Goal: Task Accomplishment & Management: Manage account settings

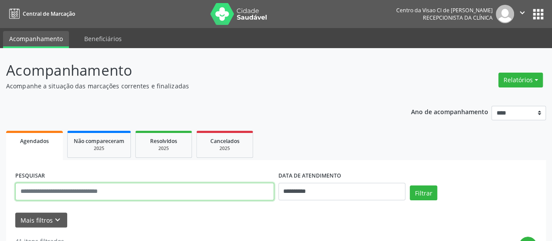
click at [142, 189] on input "text" at bounding box center [144, 191] width 259 height 17
type input "*********"
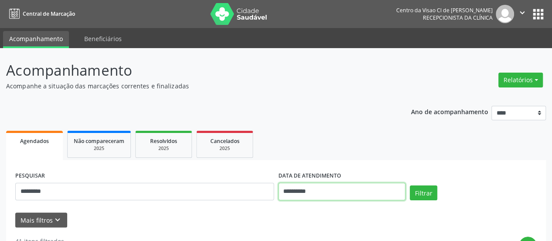
click at [349, 197] on input "**********" at bounding box center [342, 191] width 127 height 17
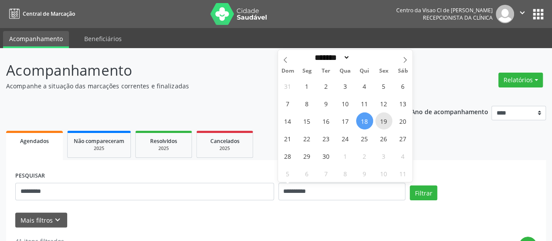
click at [384, 116] on span "19" at bounding box center [384, 120] width 17 height 17
type input "**********"
click at [384, 117] on span "19" at bounding box center [384, 120] width 17 height 17
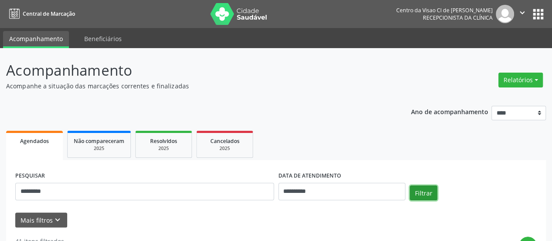
click at [430, 192] on button "Filtrar" at bounding box center [424, 192] width 28 height 15
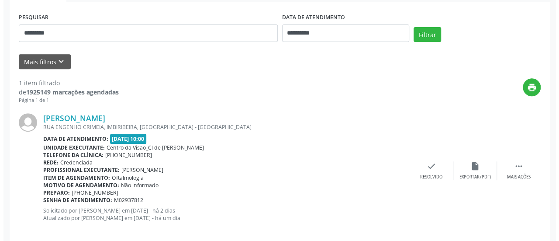
scroll to position [169, 0]
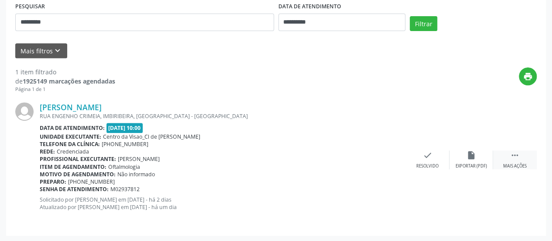
click at [516, 155] on icon "" at bounding box center [516, 155] width 10 height 10
click at [435, 156] on div "cancel Cancelar" at bounding box center [428, 159] width 44 height 19
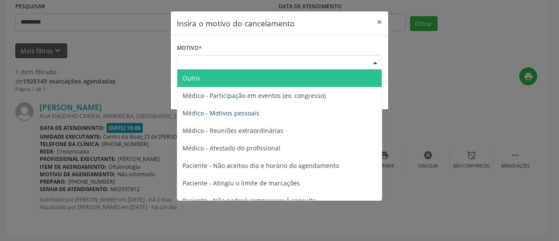
click at [296, 61] on div "Escolha o motivo" at bounding box center [279, 62] width 205 height 15
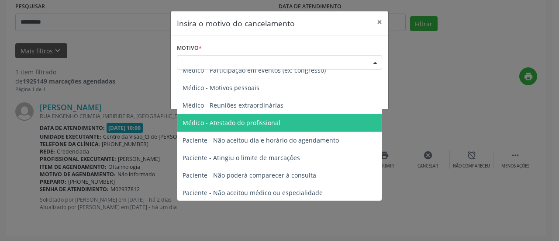
scroll to position [44, 0]
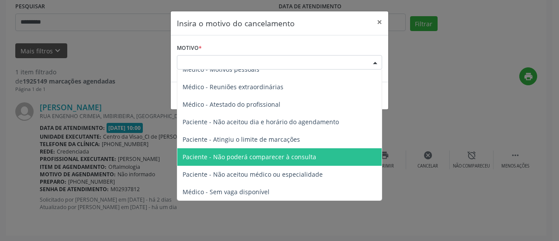
click at [290, 153] on span "Paciente - Não poderá comparecer à consulta" at bounding box center [250, 156] width 134 height 8
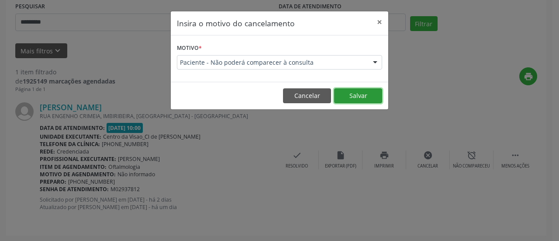
click at [360, 95] on button "Salvar" at bounding box center [358, 95] width 48 height 15
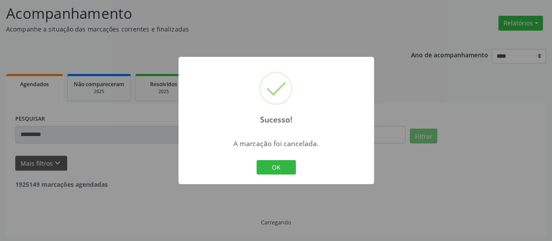
scroll to position [29, 0]
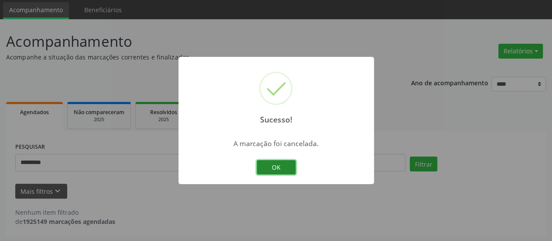
click at [275, 167] on button "OK" at bounding box center [276, 167] width 39 height 15
